Goal: Navigation & Orientation: Find specific page/section

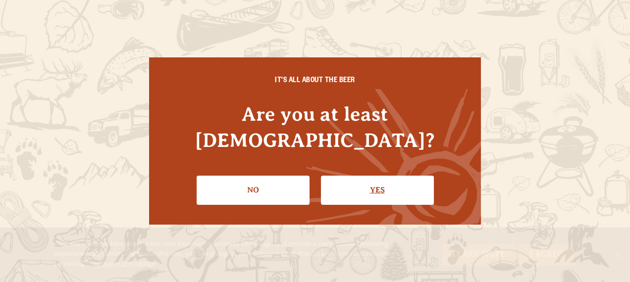
click at [372, 176] on link "Yes" at bounding box center [377, 190] width 113 height 29
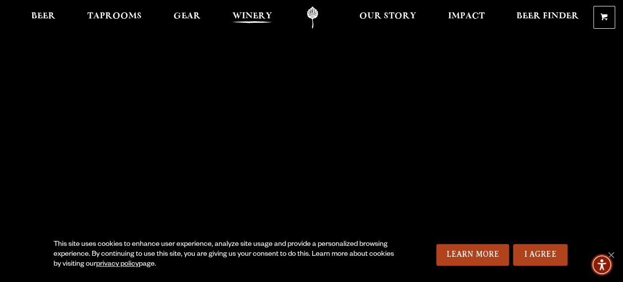
click at [256, 20] on span "Winery" at bounding box center [252, 16] width 40 height 8
click at [115, 19] on span "Taprooms" at bounding box center [114, 16] width 54 height 8
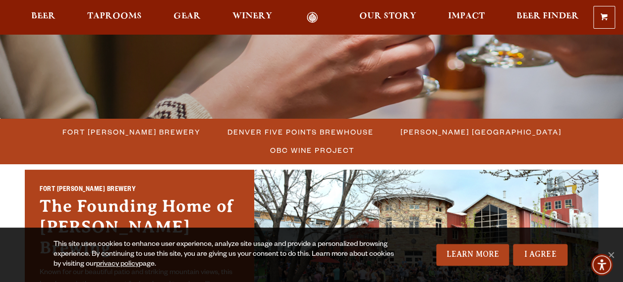
scroll to position [248, 0]
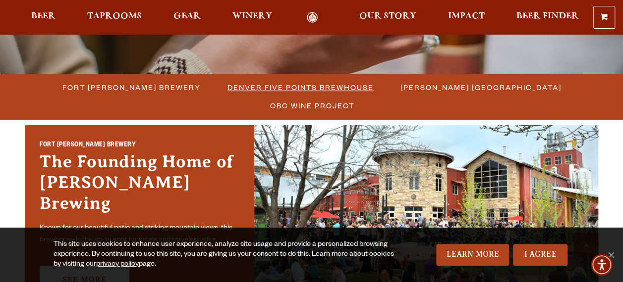
click at [251, 91] on span "Denver Five Points Brewhouse" at bounding box center [300, 87] width 146 height 14
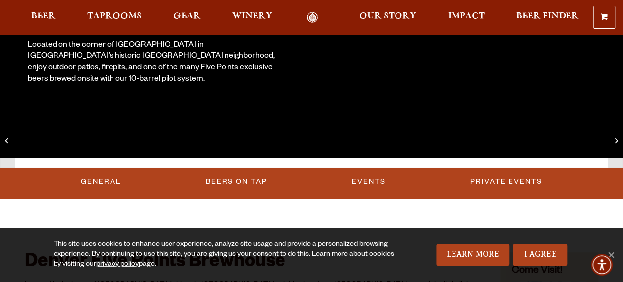
scroll to position [50, 0]
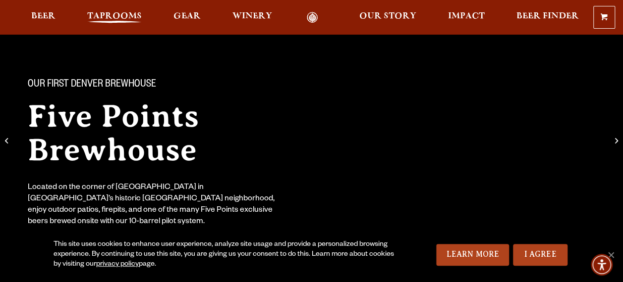
click at [126, 15] on span "Taprooms" at bounding box center [114, 16] width 54 height 8
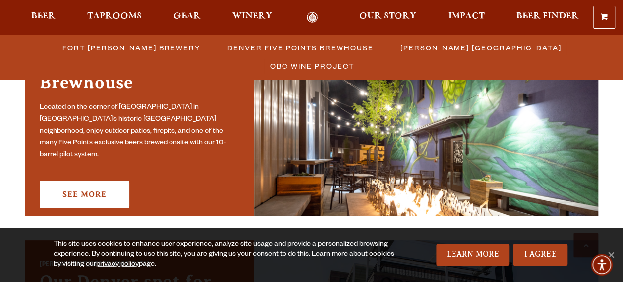
scroll to position [545, 0]
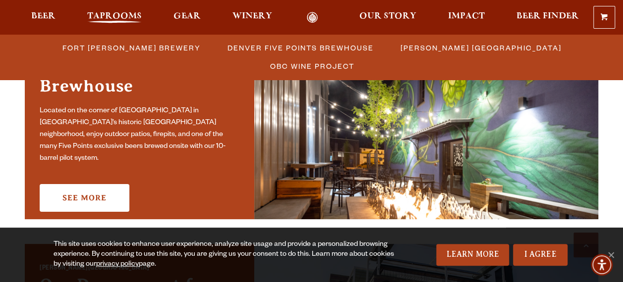
click at [119, 15] on span "Taprooms" at bounding box center [114, 16] width 54 height 8
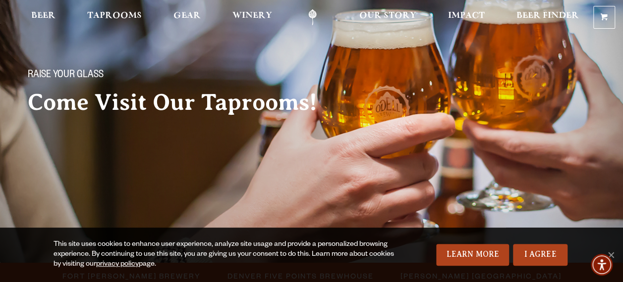
scroll to position [0, 0]
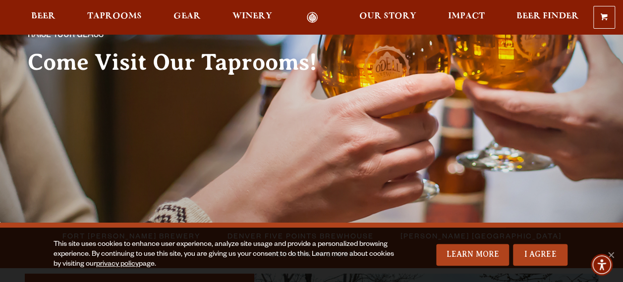
scroll to position [248, 0]
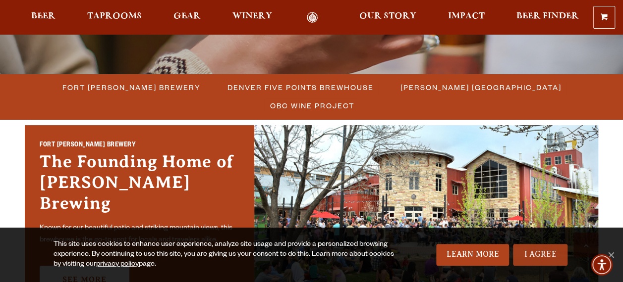
click at [526, 252] on link "I Agree" at bounding box center [540, 255] width 54 height 22
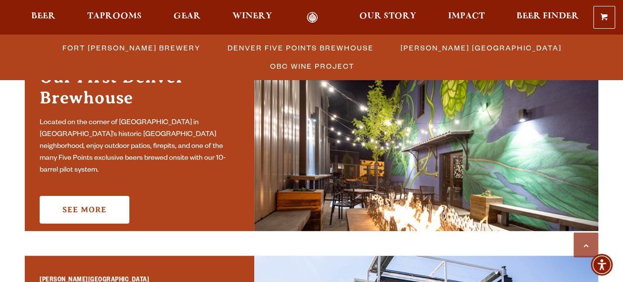
scroll to position [545, 0]
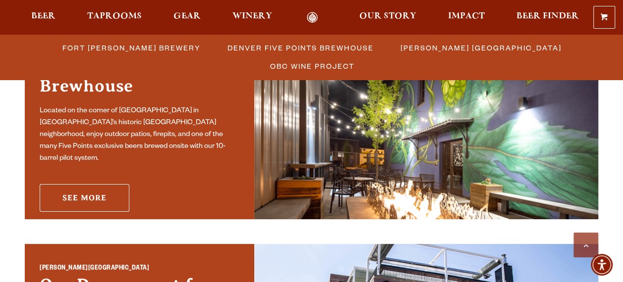
click at [94, 189] on link "See More" at bounding box center [85, 198] width 90 height 28
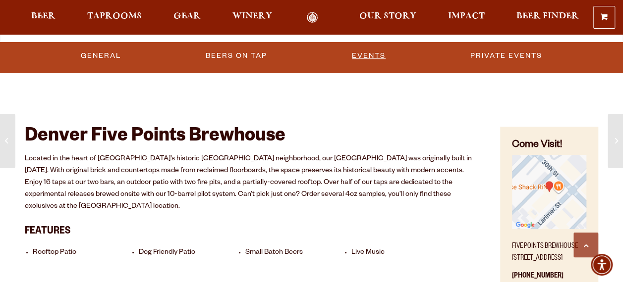
scroll to position [297, 0]
